Goal: Information Seeking & Learning: Find specific fact

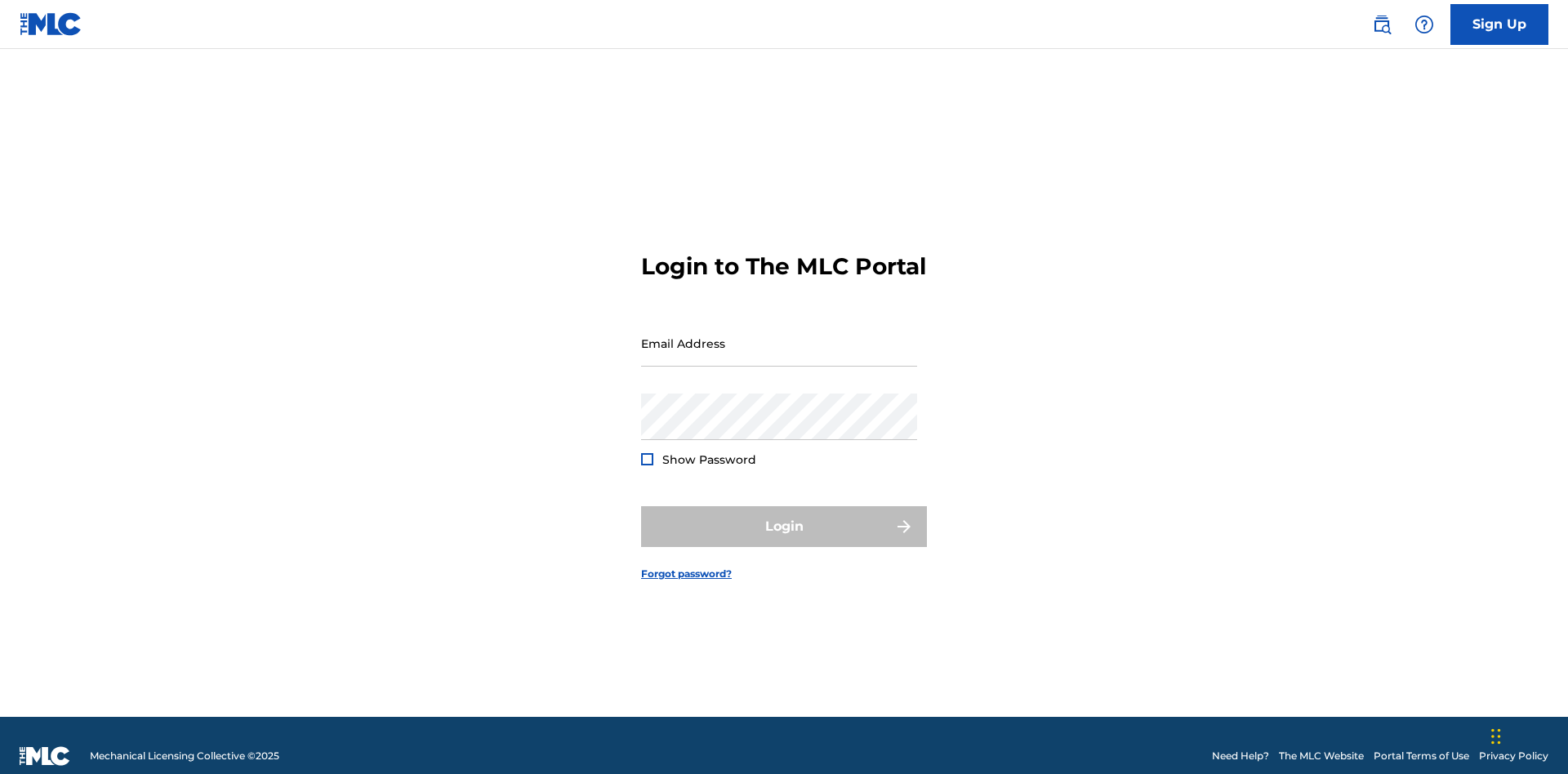
scroll to position [22, 0]
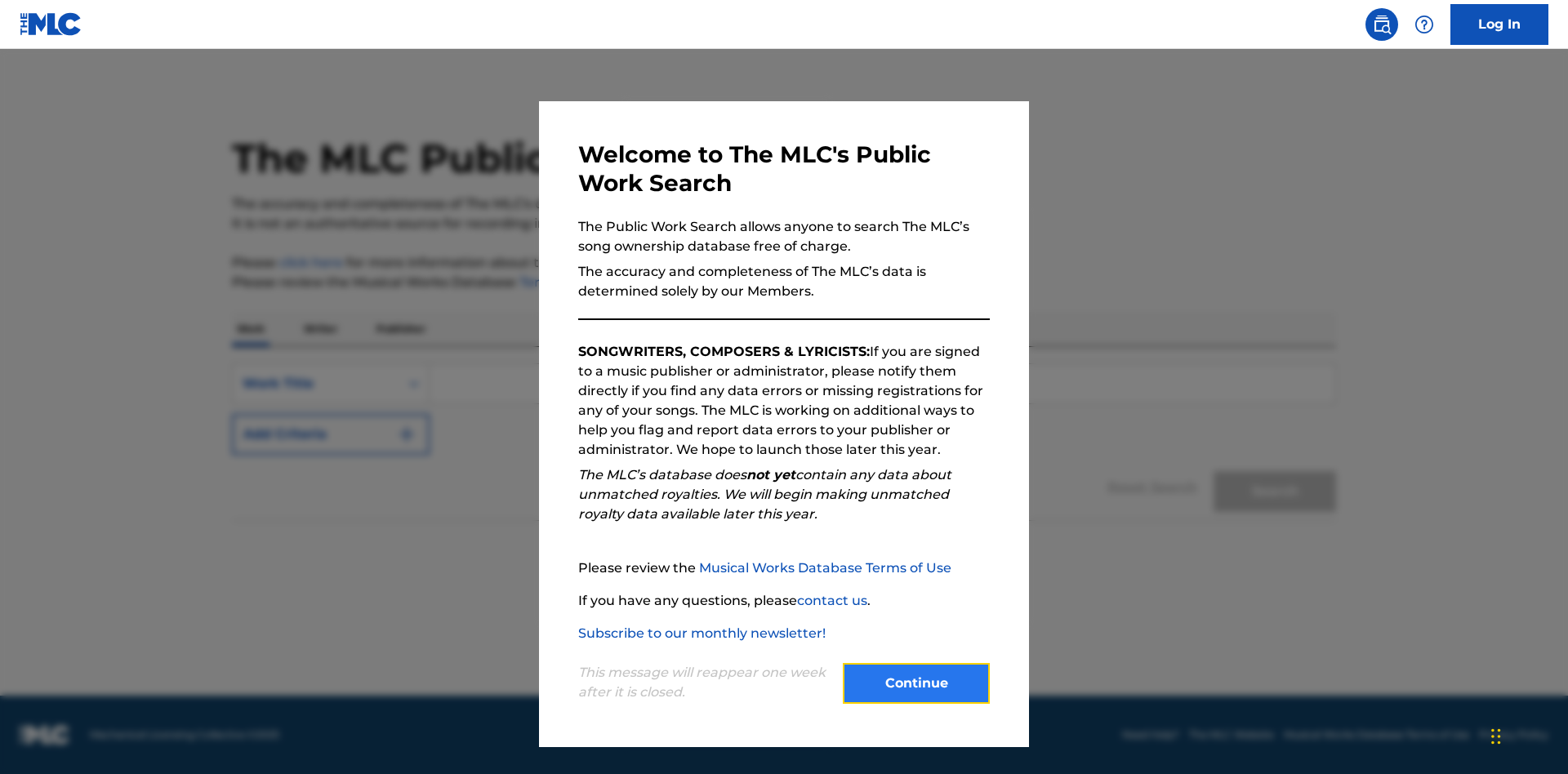
click at [916, 683] on button "Continue" at bounding box center [916, 683] width 147 height 41
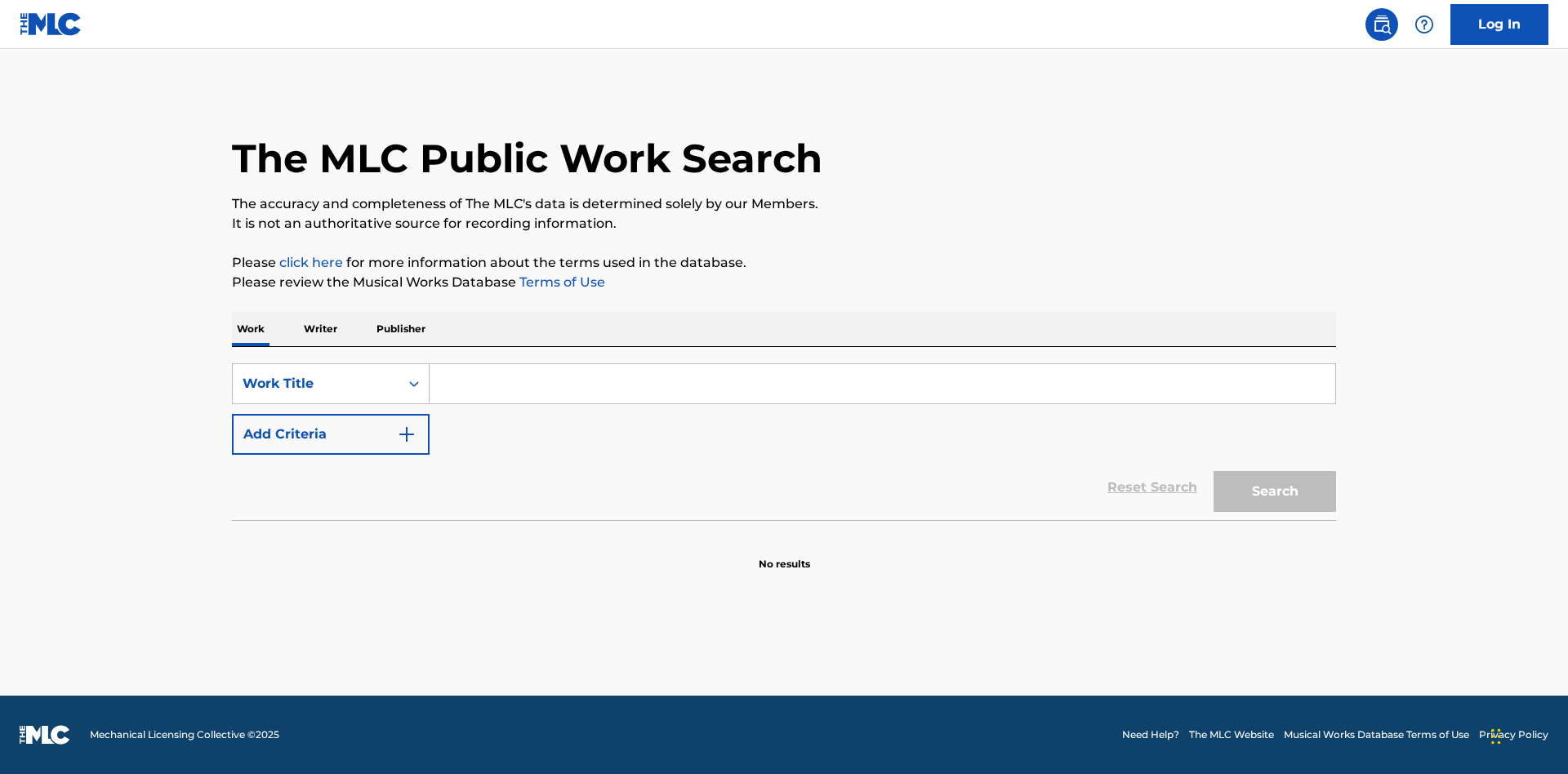
click at [400, 329] on p "Publisher" at bounding box center [400, 329] width 58 height 34
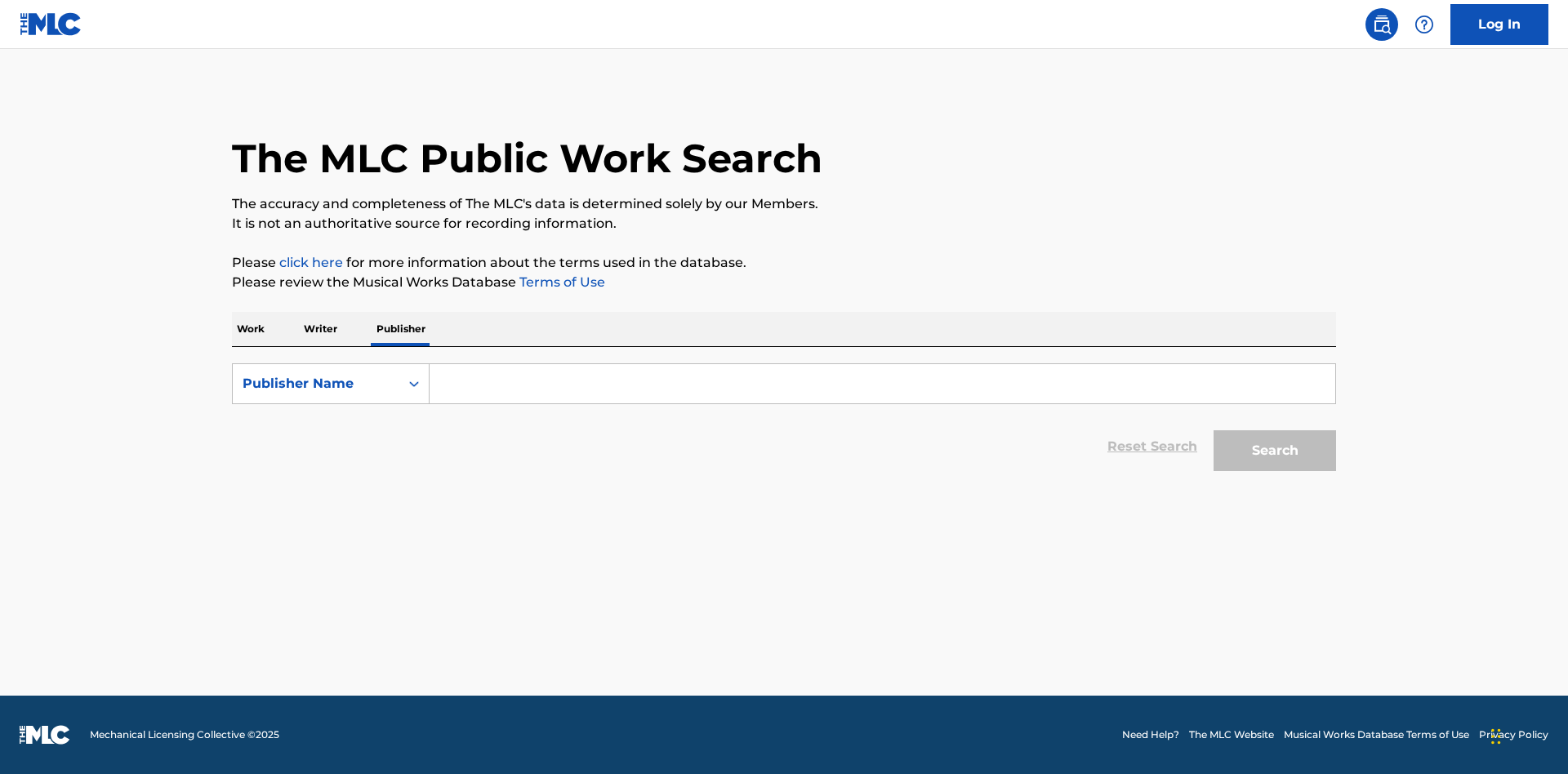
click at [882, 384] on input "Search Form" at bounding box center [882, 384] width 906 height 40
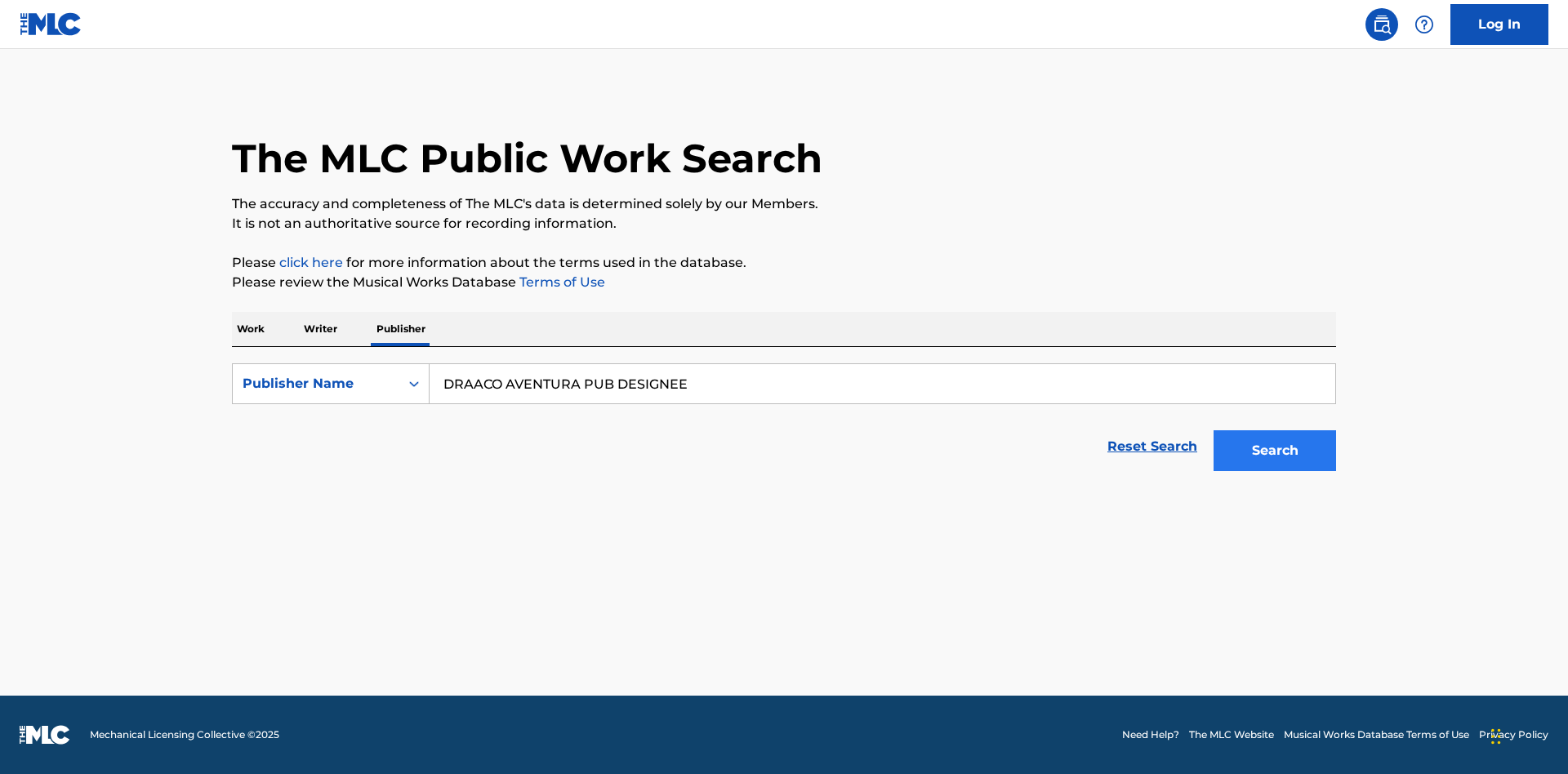
type input "DRAACO AVENTURA PUB DESIGNEE"
click at [1275, 451] on button "Search" at bounding box center [1275, 451] width 122 height 41
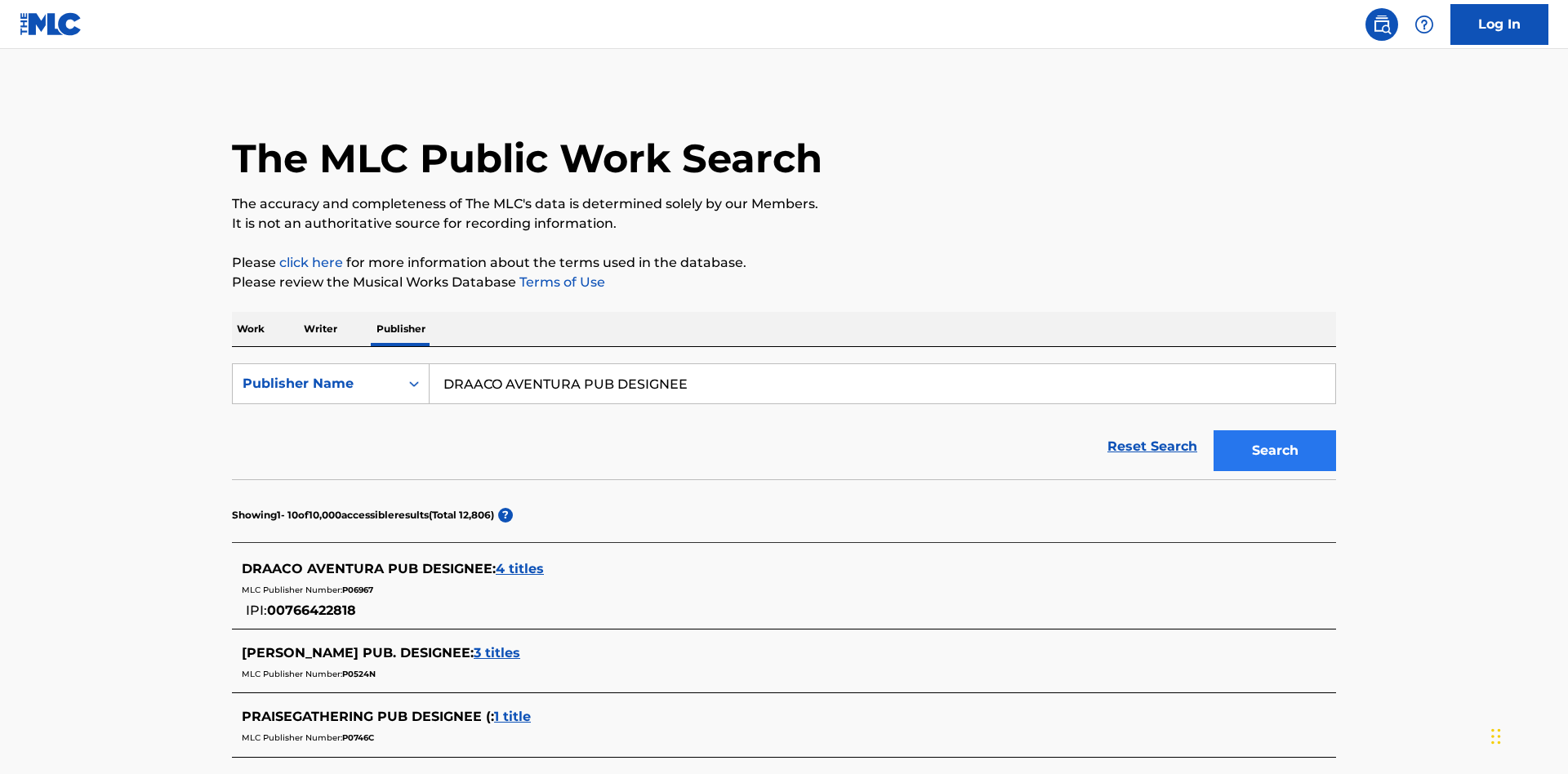
scroll to position [463, 0]
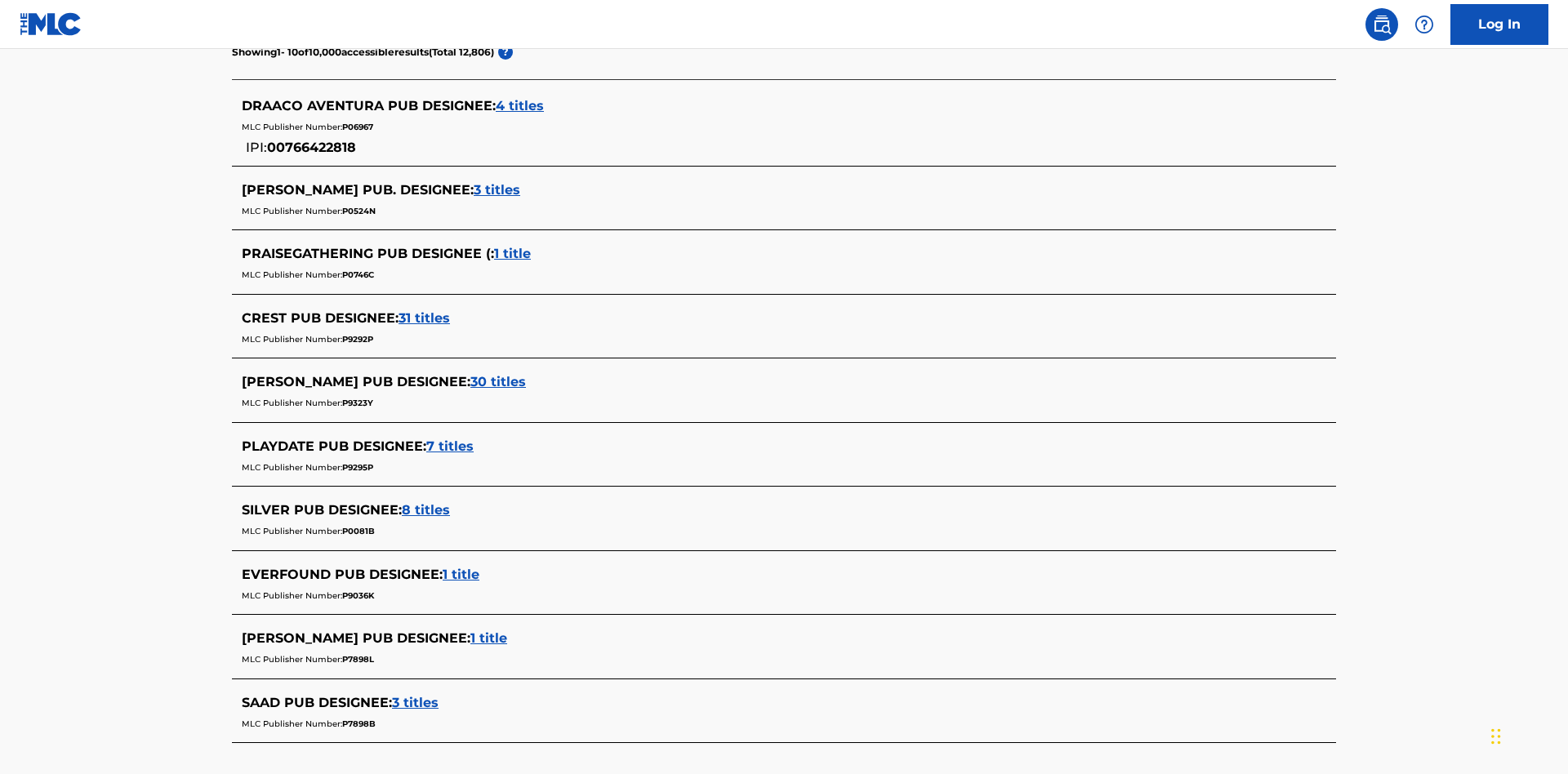
click at [520, 107] on span "4 titles" at bounding box center [519, 106] width 48 height 15
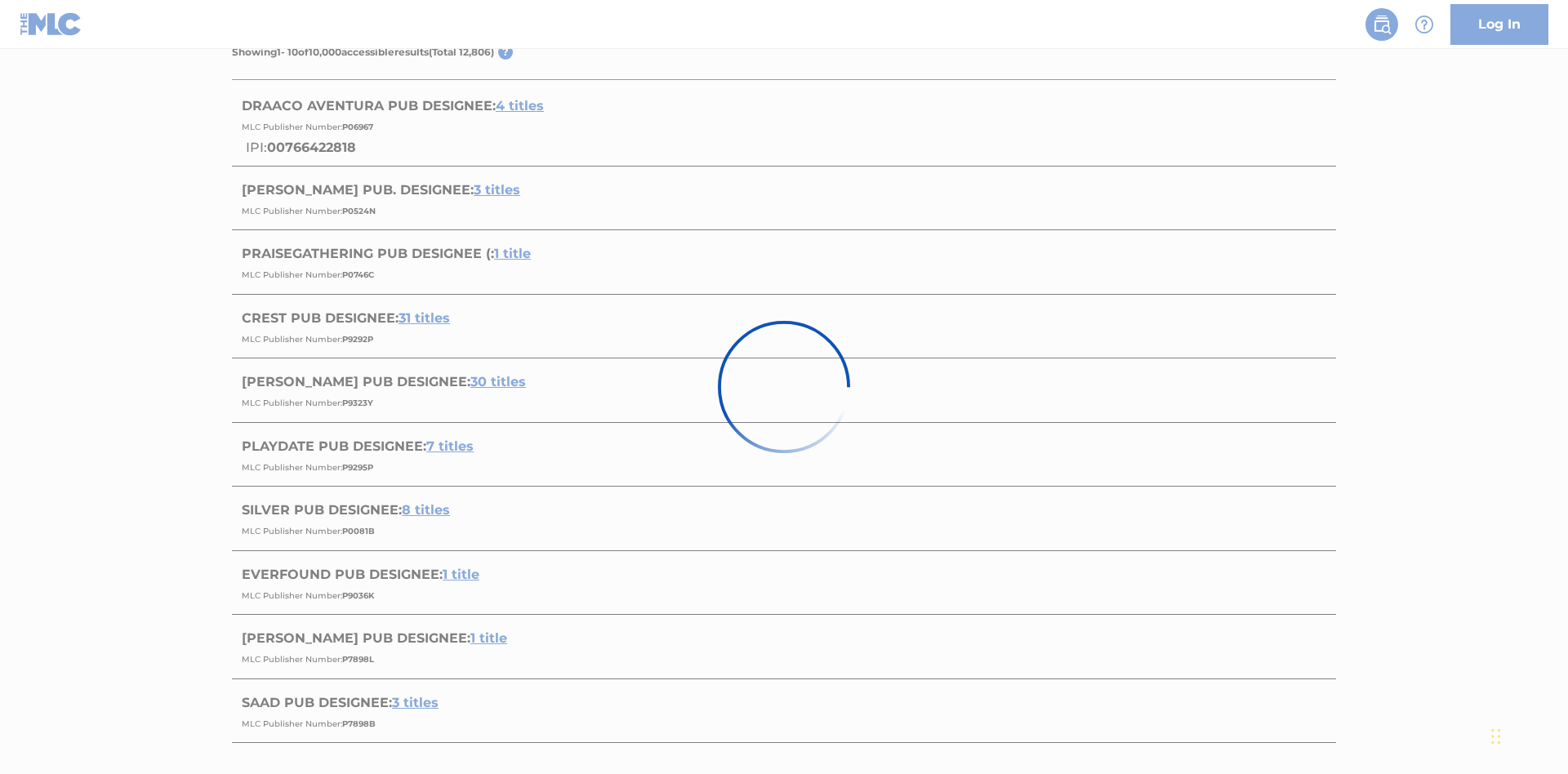
scroll to position [0, 0]
